Goal: Task Accomplishment & Management: Use online tool/utility

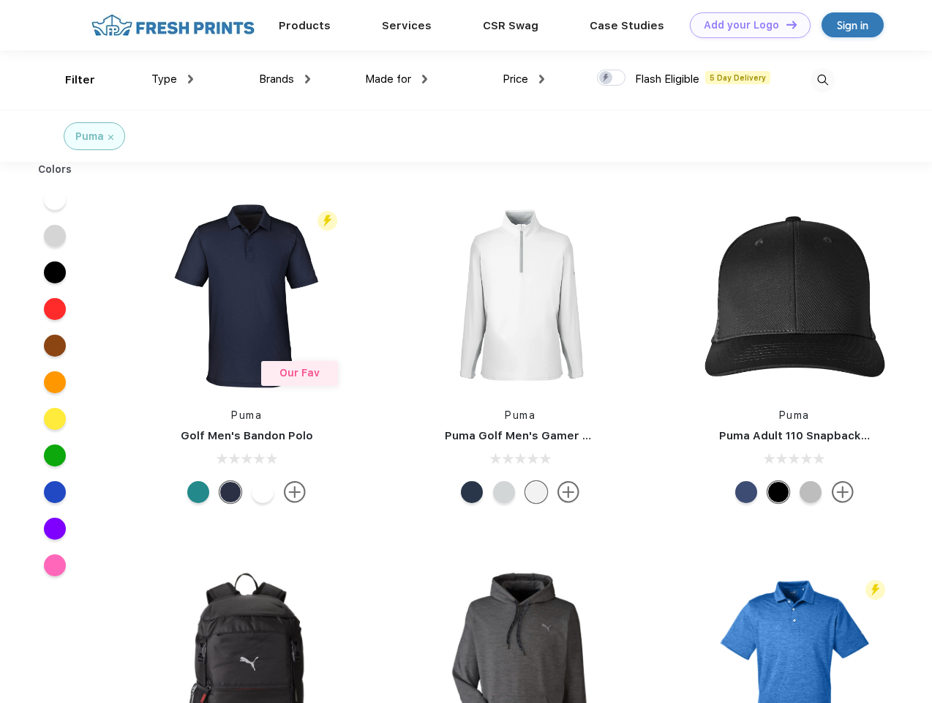
scroll to position [1, 0]
click at [745, 25] on link "Add your Logo Design Tool" at bounding box center [750, 25] width 121 height 26
click at [0, 0] on div "Design Tool" at bounding box center [0, 0] width 0 height 0
click at [785, 24] on link "Add your Logo Design Tool" at bounding box center [750, 25] width 121 height 26
click at [70, 80] on div "Filter" at bounding box center [80, 80] width 30 height 17
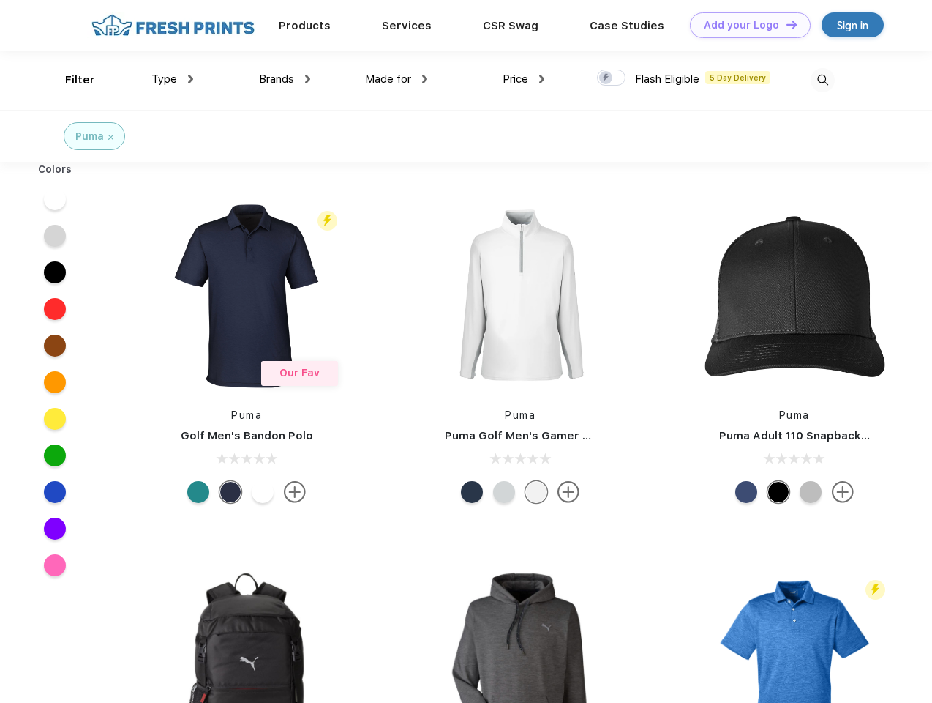
click at [173, 79] on span "Type" at bounding box center [164, 78] width 26 height 13
click at [285, 79] on span "Brands" at bounding box center [276, 78] width 35 height 13
click at [397, 79] on span "Made for" at bounding box center [388, 78] width 46 height 13
click at [524, 79] on span "Price" at bounding box center [516, 78] width 26 height 13
click at [612, 78] on div at bounding box center [611, 78] width 29 height 16
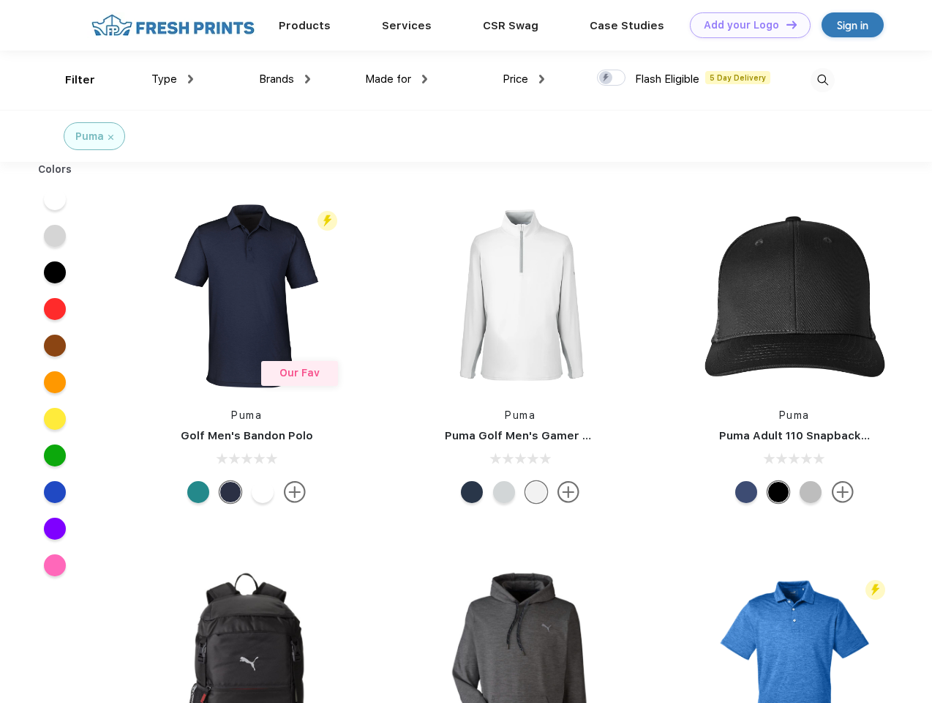
click at [607, 78] on input "checkbox" at bounding box center [602, 74] width 10 height 10
click at [823, 80] on img at bounding box center [823, 80] width 24 height 24
